Goal: Task Accomplishment & Management: Complete application form

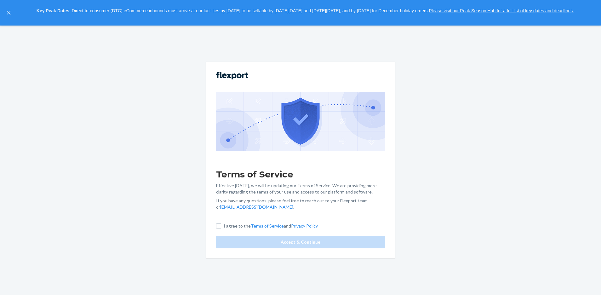
click at [230, 226] on p "I agree to the Terms of Service and Privacy Policy" at bounding box center [271, 226] width 94 height 6
click at [221, 226] on input "I agree to the Terms of Service and Privacy Policy" at bounding box center [218, 225] width 5 height 5
checkbox input "true"
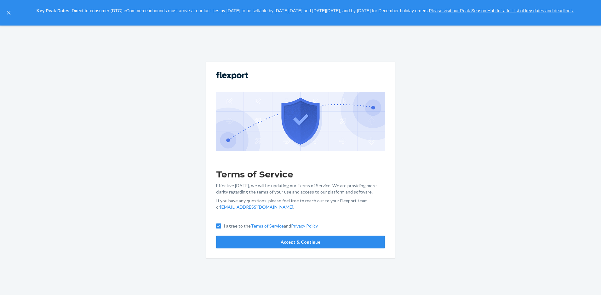
click at [250, 244] on button "Accept & Continue" at bounding box center [300, 242] width 169 height 13
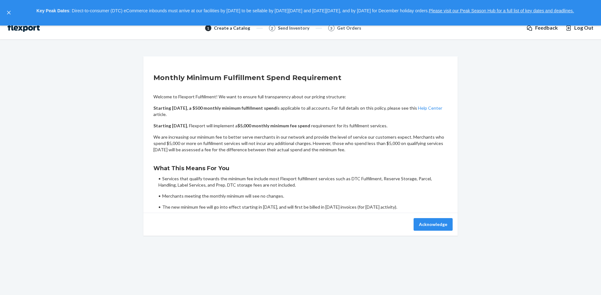
scroll to position [9, 0]
click at [431, 223] on button "Acknowledge" at bounding box center [432, 224] width 39 height 13
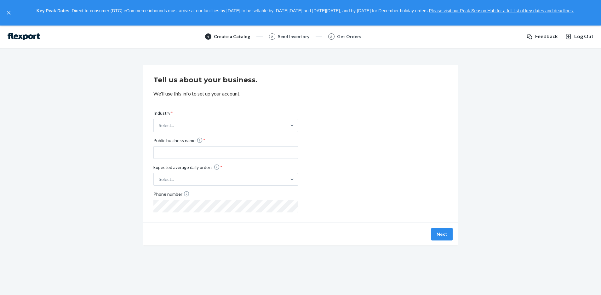
click at [34, 36] on img at bounding box center [24, 37] width 32 height 8
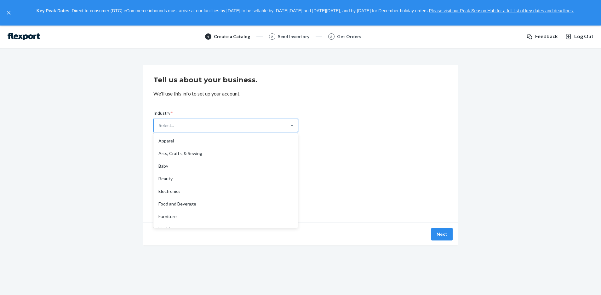
click at [162, 124] on div "Select..." at bounding box center [166, 125] width 15 height 6
click at [159, 124] on input "Industry * option Apparel focused, 1 of 19. 19 results available. Use Up and Do…" at bounding box center [159, 125] width 1 height 6
click at [119, 133] on div "Tell us about your business. We'll use this info to set up your account. Indust…" at bounding box center [300, 155] width 591 height 180
